Goal: Entertainment & Leisure: Browse casually

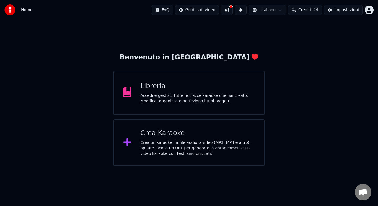
click at [185, 90] on div "Libreria" at bounding box center [197, 86] width 115 height 9
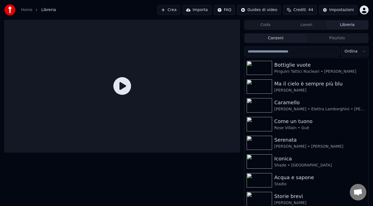
scroll to position [472, 0]
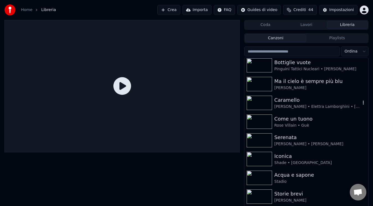
click at [295, 105] on div "[PERSON_NAME] • Elettra Lamborghini • [PERSON_NAME]" at bounding box center [318, 107] width 86 height 6
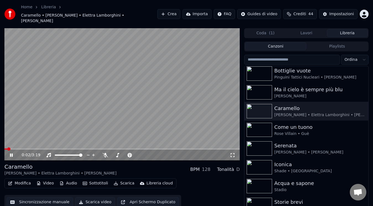
click at [89, 197] on button "Scarica video" at bounding box center [95, 202] width 40 height 10
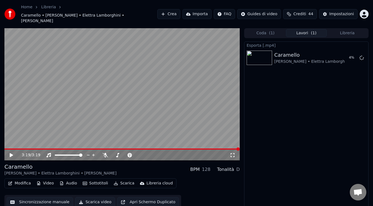
click at [347, 29] on button "Libreria" at bounding box center [347, 33] width 41 height 8
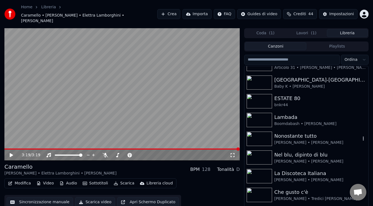
scroll to position [185, 0]
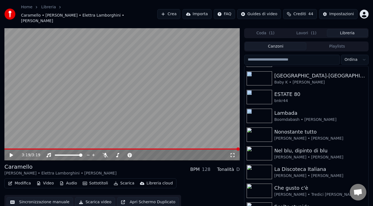
drag, startPoint x: 364, startPoint y: 115, endPoint x: 378, endPoint y: 117, distance: 14.3
click at [373, 117] on html "Home Libreria Caramello • [PERSON_NAME] • Elettra Lamborghini • Lola Indigo Cre…" at bounding box center [186, 103] width 373 height 206
click at [372, 124] on div "3:19 / 3:19 Caramello [PERSON_NAME] • Elettra Lamborghini • Lola Indigo BPM 128…" at bounding box center [186, 124] width 373 height 192
click at [369, 121] on div "Peyote Articolo 31 • [PERSON_NAME] • [PERSON_NAME] [GEOGRAPHIC_DATA]-[GEOGRAPHI…" at bounding box center [306, 143] width 125 height 155
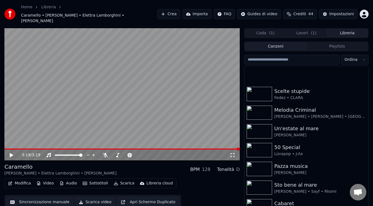
scroll to position [380, 0]
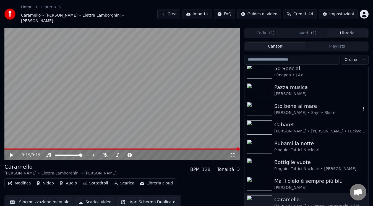
click at [341, 102] on div "Sto bene al mare" at bounding box center [318, 106] width 86 height 8
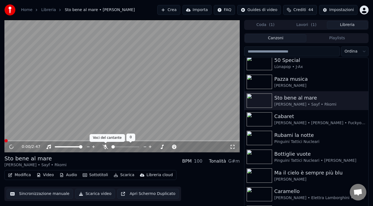
click at [105, 146] on icon at bounding box center [106, 147] width 6 height 4
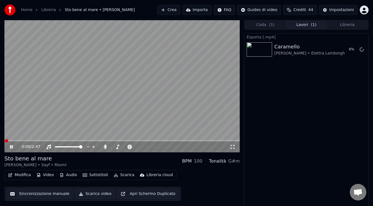
click at [313, 27] on span "( 1 )" at bounding box center [314, 25] width 6 height 6
click at [11, 146] on icon at bounding box center [11, 146] width 3 height 3
click at [4, 143] on span at bounding box center [5, 140] width 3 height 3
click at [14, 148] on icon at bounding box center [15, 147] width 13 height 4
click at [105, 147] on icon at bounding box center [105, 147] width 3 height 4
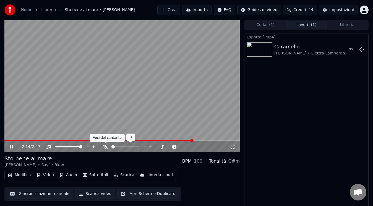
click at [107, 147] on icon at bounding box center [106, 147] width 6 height 4
click at [190, 141] on span at bounding box center [97, 140] width 186 height 1
click at [192, 141] on span at bounding box center [122, 140] width 236 height 1
click at [192, 141] on span at bounding box center [193, 140] width 3 height 3
click at [191, 141] on span at bounding box center [97, 140] width 187 height 1
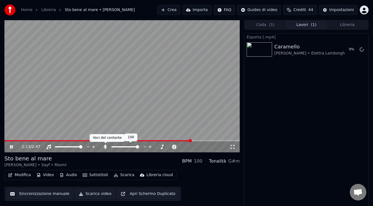
click at [103, 147] on icon at bounding box center [106, 147] width 6 height 4
click at [104, 147] on icon at bounding box center [106, 147] width 6 height 4
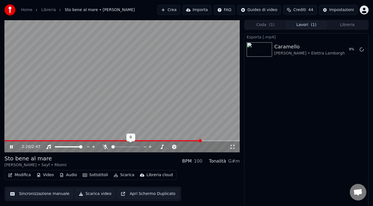
click at [104, 147] on icon at bounding box center [106, 147] width 6 height 4
click at [357, 30] on div "Coda ( 1 ) Lavori ( 1 ) Libreria Esporta [.mp4] [PERSON_NAME] • Elettra Lamborg…" at bounding box center [306, 114] width 125 height 189
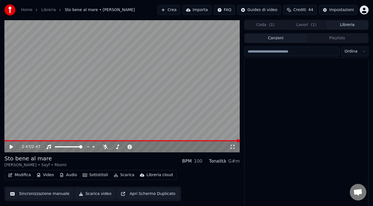
click at [357, 29] on button "Libreria" at bounding box center [347, 25] width 41 height 8
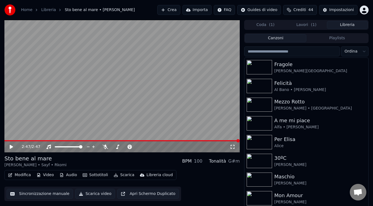
drag, startPoint x: 372, startPoint y: 79, endPoint x: 365, endPoint y: 99, distance: 21.3
click at [365, 99] on div "2:47 / 2:47 Sto bene al mare [PERSON_NAME] • Sayf • Rkomi BPM 100 Tonalità G#m …" at bounding box center [186, 116] width 373 height 192
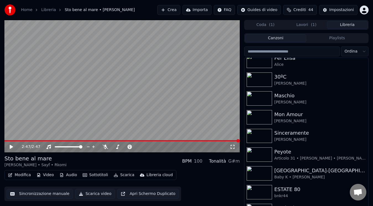
scroll to position [70, 0]
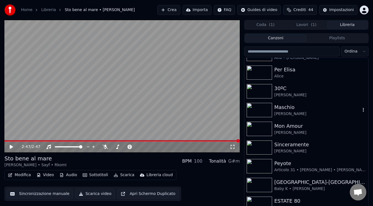
click at [311, 110] on div "Maschio" at bounding box center [318, 108] width 86 height 8
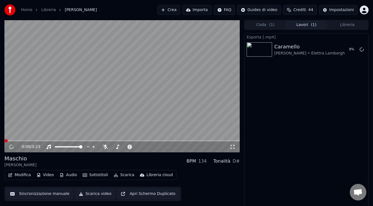
click at [322, 28] on button "Lavori ( 1 )" at bounding box center [306, 25] width 41 height 8
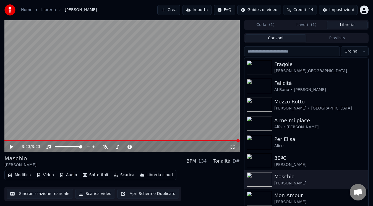
click at [348, 27] on button "Libreria" at bounding box center [347, 25] width 41 height 8
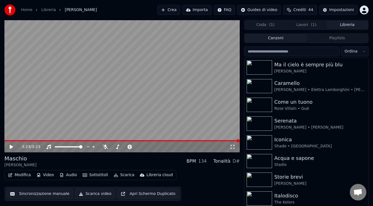
scroll to position [523, 0]
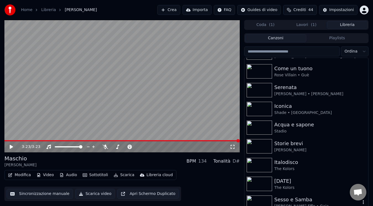
click at [318, 197] on div "Sesso e Samba" at bounding box center [318, 200] width 86 height 8
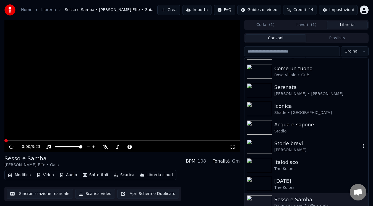
click at [317, 148] on div "[PERSON_NAME]" at bounding box center [318, 151] width 86 height 6
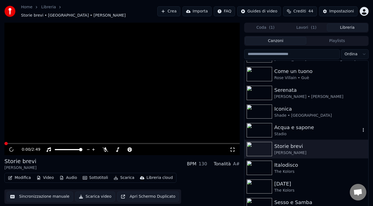
click at [311, 113] on div "Shade • [GEOGRAPHIC_DATA]" at bounding box center [321, 116] width 92 height 6
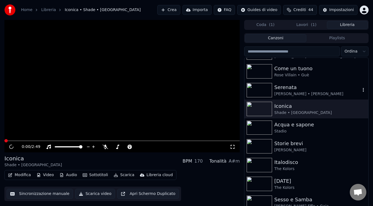
click at [332, 89] on div "Serenata" at bounding box center [318, 88] width 86 height 8
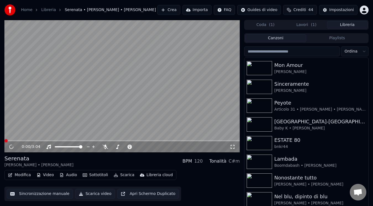
scroll to position [130, 0]
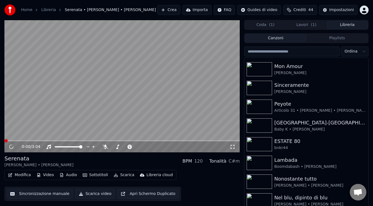
drag, startPoint x: 369, startPoint y: 100, endPoint x: 368, endPoint y: 92, distance: 8.6
click at [368, 92] on div "30ºC [PERSON_NAME] [PERSON_NAME] [PERSON_NAME] Sinceramente [PERSON_NAME] Artic…" at bounding box center [306, 135] width 125 height 155
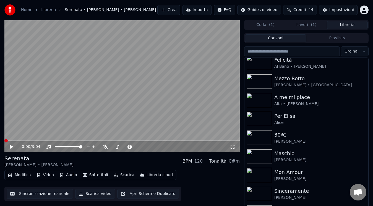
scroll to position [0, 0]
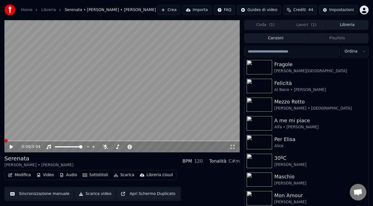
click at [316, 50] on input "search" at bounding box center [292, 52] width 96 height 10
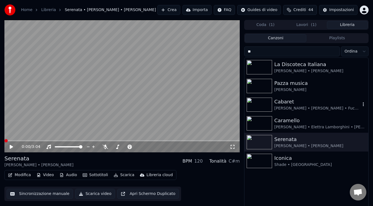
type input "**"
click at [304, 107] on div "[PERSON_NAME] • [PERSON_NAME] • Fuckyourclique" at bounding box center [318, 109] width 86 height 6
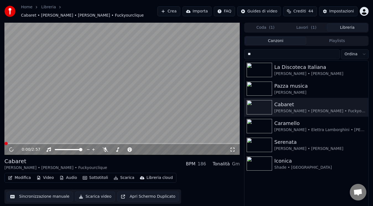
click at [359, 49] on html "Home Libreria Cabaret • [PERSON_NAME] • [PERSON_NAME] • Fuckyourclique Crea Imp…" at bounding box center [186, 103] width 373 height 206
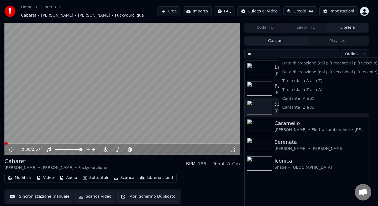
click at [364, 51] on html "Home Libreria Cabaret • [PERSON_NAME] • [PERSON_NAME] • Fuckyourclique Crea Imp…" at bounding box center [189, 103] width 378 height 206
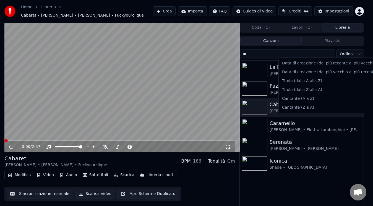
click at [364, 51] on html "Home Libreria Cabaret • [PERSON_NAME] • [PERSON_NAME] • Fuckyourclique Crea Imp…" at bounding box center [186, 103] width 373 height 206
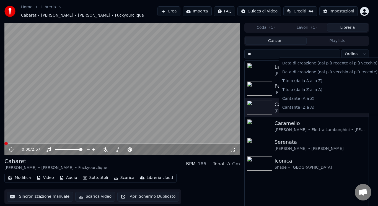
click at [187, 84] on html "Home Libreria Cabaret • [PERSON_NAME] • [PERSON_NAME] • Fuckyourclique Crea Imp…" at bounding box center [189, 103] width 378 height 206
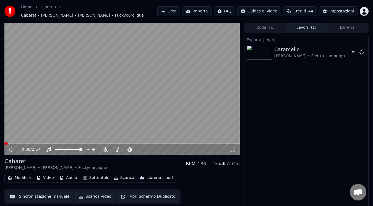
click at [294, 24] on button "Lavori ( 1 )" at bounding box center [306, 28] width 41 height 8
click at [348, 26] on button "Libreria" at bounding box center [347, 28] width 41 height 8
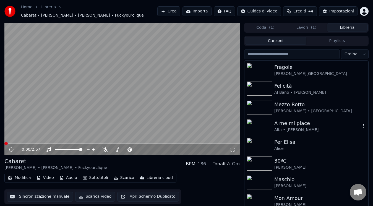
click at [316, 127] on div "Alfa • [PERSON_NAME]" at bounding box center [318, 130] width 86 height 6
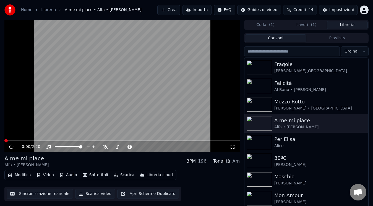
click at [273, 54] on input "search" at bounding box center [292, 52] width 96 height 10
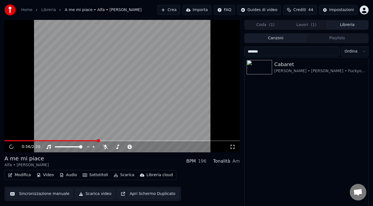
click at [98, 140] on span at bounding box center [122, 140] width 236 height 1
click at [4, 143] on span at bounding box center [5, 140] width 3 height 3
click at [11, 148] on icon at bounding box center [12, 147] width 6 height 6
drag, startPoint x: 39, startPoint y: 161, endPoint x: 24, endPoint y: 157, distance: 16.2
click at [24, 157] on div "A me mi piace" at bounding box center [26, 159] width 44 height 8
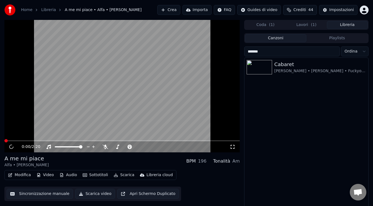
click at [24, 157] on div "A me mi piace" at bounding box center [26, 159] width 44 height 8
drag, startPoint x: 306, startPoint y: 51, endPoint x: 240, endPoint y: 51, distance: 66.4
click at [240, 51] on div "0:00 / 2:20 A me mi piace Alfa • [PERSON_NAME] BPM 196 Tonalità Am Modifica Vid…" at bounding box center [186, 116] width 373 height 192
type input "*"
type input "******"
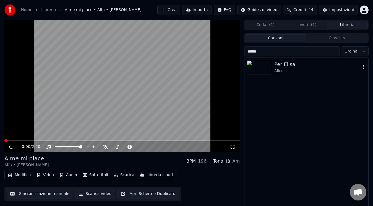
click at [266, 74] on img at bounding box center [259, 67] width 25 height 14
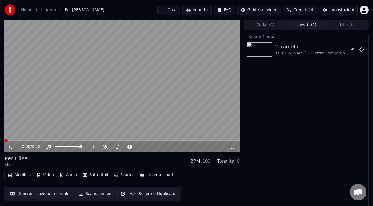
click at [307, 25] on button "Lavori ( 1 )" at bounding box center [306, 25] width 41 height 8
click at [262, 30] on div "Coda ( 1 ) Lavori ( 1 ) Libreria Esporta [.mp4] [PERSON_NAME] • Elettra Lamborg…" at bounding box center [306, 114] width 125 height 189
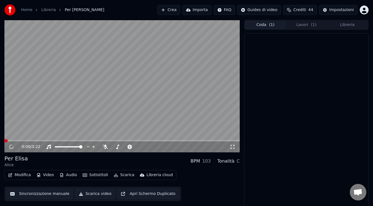
click at [262, 24] on button "Coda ( 1 )" at bounding box center [265, 25] width 41 height 8
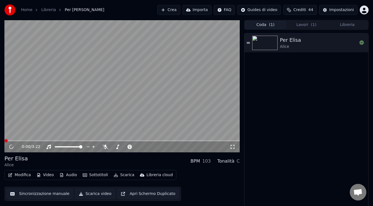
click at [303, 20] on div "Coda ( 1 ) Lavori ( 1 ) Libreria" at bounding box center [306, 25] width 125 height 10
click at [315, 109] on div "Per [PERSON_NAME]" at bounding box center [307, 120] width 124 height 175
click at [310, 27] on button "Lavori ( 1 )" at bounding box center [306, 25] width 41 height 8
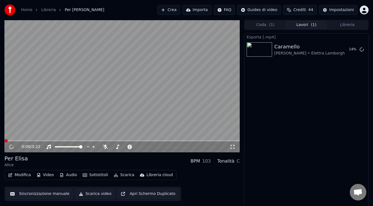
click at [333, 24] on button "Libreria" at bounding box center [347, 25] width 41 height 8
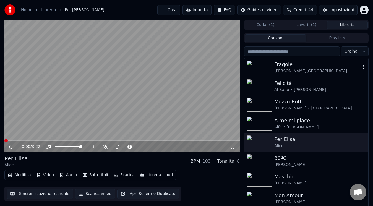
click at [288, 70] on div "[PERSON_NAME][GEOGRAPHIC_DATA]" at bounding box center [318, 71] width 86 height 6
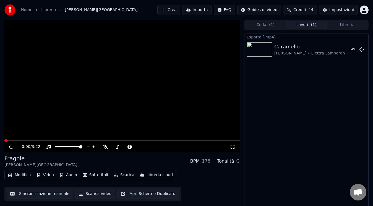
click at [319, 24] on button "Lavori ( 1 )" at bounding box center [306, 25] width 41 height 8
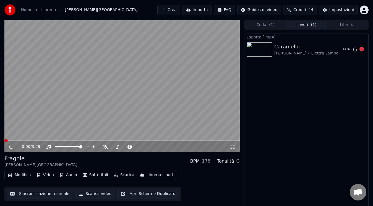
click at [320, 41] on div "Caramello [PERSON_NAME] • Elettra Lamborghini • Lola Indigo 14 %" at bounding box center [307, 49] width 124 height 19
click at [326, 83] on div "Esporta [.mp4] [PERSON_NAME] • Elettra Lamborghini • Lola Indigo 15 %" at bounding box center [306, 120] width 125 height 175
